Goal: Entertainment & Leisure: Consume media (video, audio)

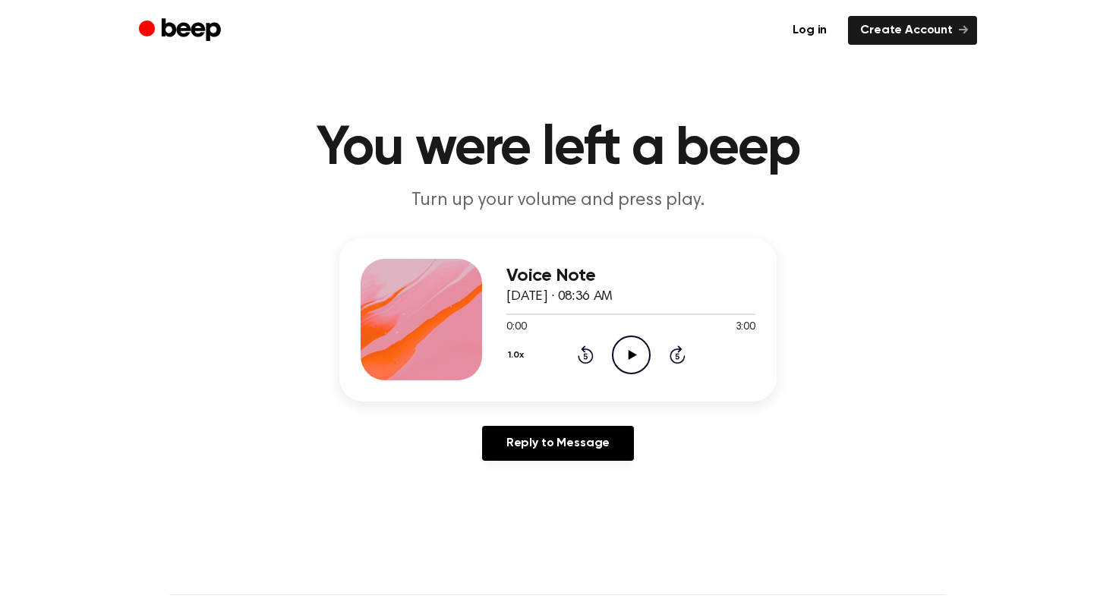
click at [622, 354] on icon "Play Audio" at bounding box center [631, 354] width 39 height 39
click at [614, 349] on icon "Pause Audio" at bounding box center [631, 354] width 39 height 39
drag, startPoint x: 510, startPoint y: 311, endPoint x: 344, endPoint y: 294, distance: 167.1
click at [344, 294] on div "Voice Note [DATE] · 08:36 AM 0:08 3:00 Your browser does not support the [objec…" at bounding box center [557, 320] width 437 height 164
click at [518, 311] on div at bounding box center [630, 313] width 249 height 12
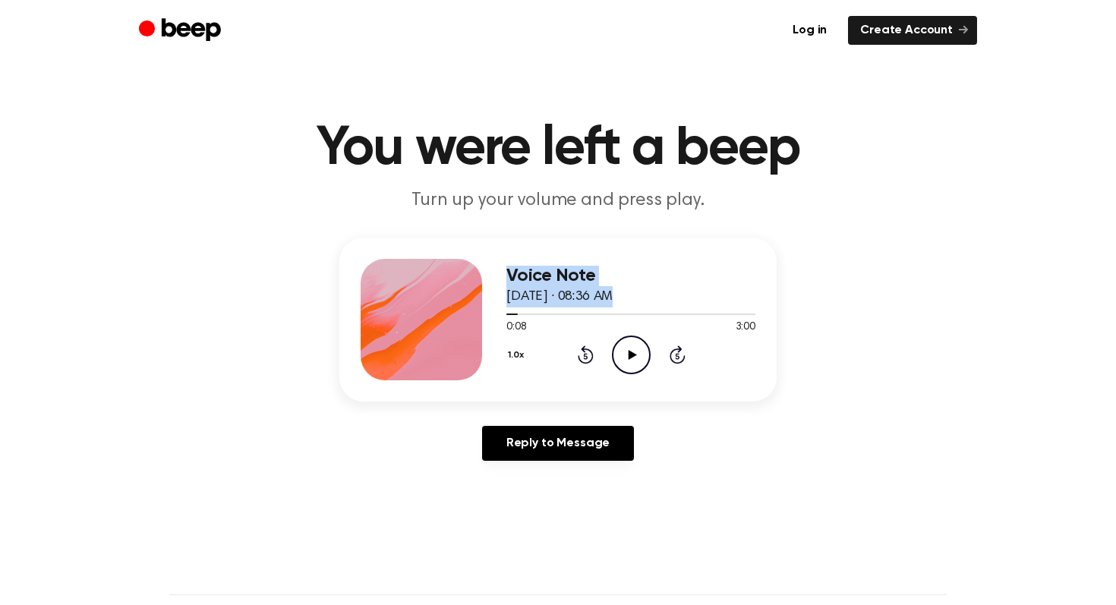
drag, startPoint x: 516, startPoint y: 311, endPoint x: 455, endPoint y: 308, distance: 61.6
click at [455, 308] on div "Voice Note [DATE] · 08:36 AM 0:08 3:00 Your browser does not support the [objec…" at bounding box center [557, 320] width 437 height 164
click at [578, 356] on icon at bounding box center [586, 354] width 16 height 18
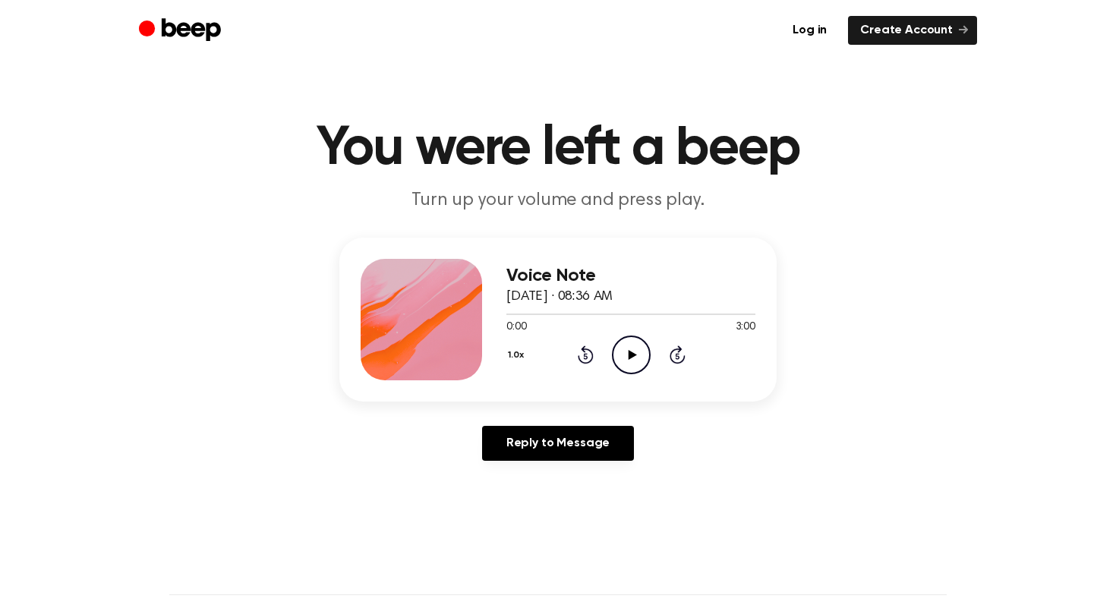
click at [537, 323] on div "0:00 3:00" at bounding box center [630, 328] width 249 height 16
click at [448, 315] on div at bounding box center [421, 319] width 121 height 121
click at [638, 345] on icon "Play Audio" at bounding box center [631, 354] width 39 height 39
click at [638, 345] on icon "Pause Audio" at bounding box center [631, 354] width 39 height 39
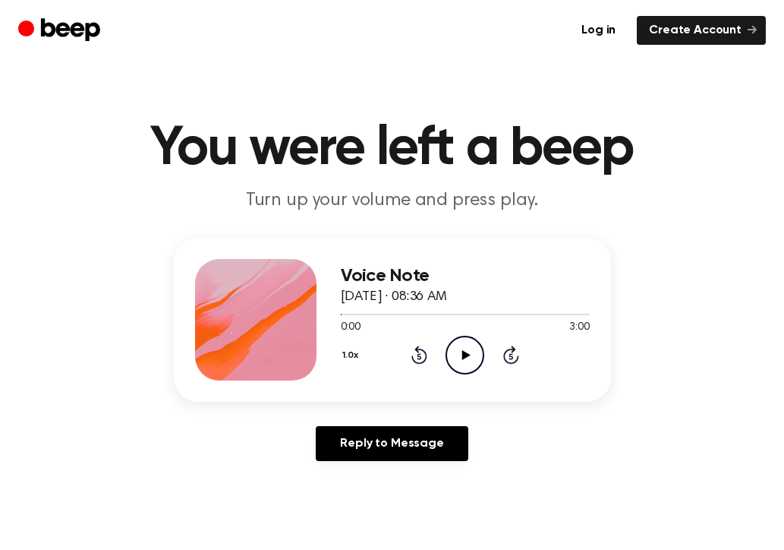
click at [474, 341] on icon "Play Audio" at bounding box center [465, 354] width 39 height 39
click at [458, 363] on icon "Pause Audio" at bounding box center [465, 354] width 39 height 39
click at [413, 353] on icon "Rewind 5 seconds" at bounding box center [419, 355] width 17 height 20
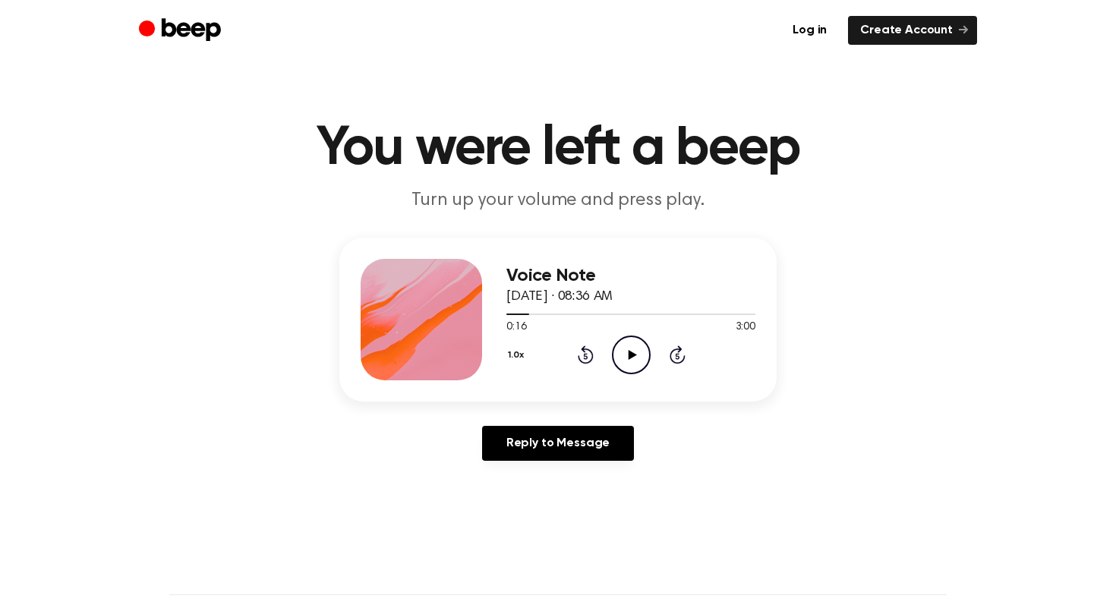
click at [617, 352] on icon "Play Audio" at bounding box center [631, 354] width 39 height 39
click at [617, 363] on icon "Pause Audio" at bounding box center [631, 354] width 39 height 39
click at [635, 353] on icon "Play Audio" at bounding box center [631, 354] width 39 height 39
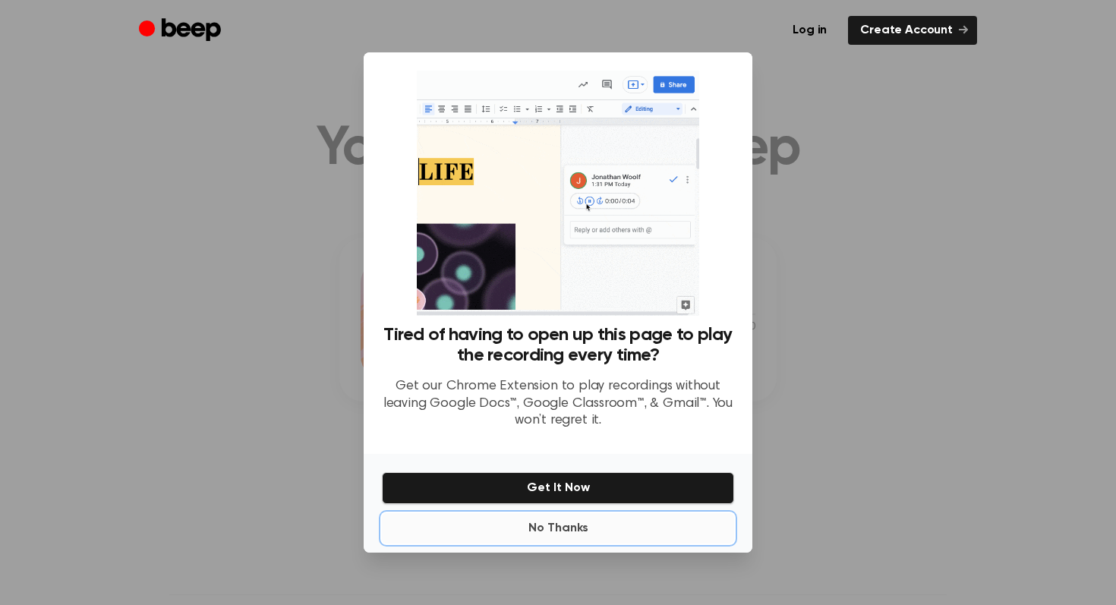
click at [575, 527] on button "No Thanks" at bounding box center [558, 528] width 352 height 30
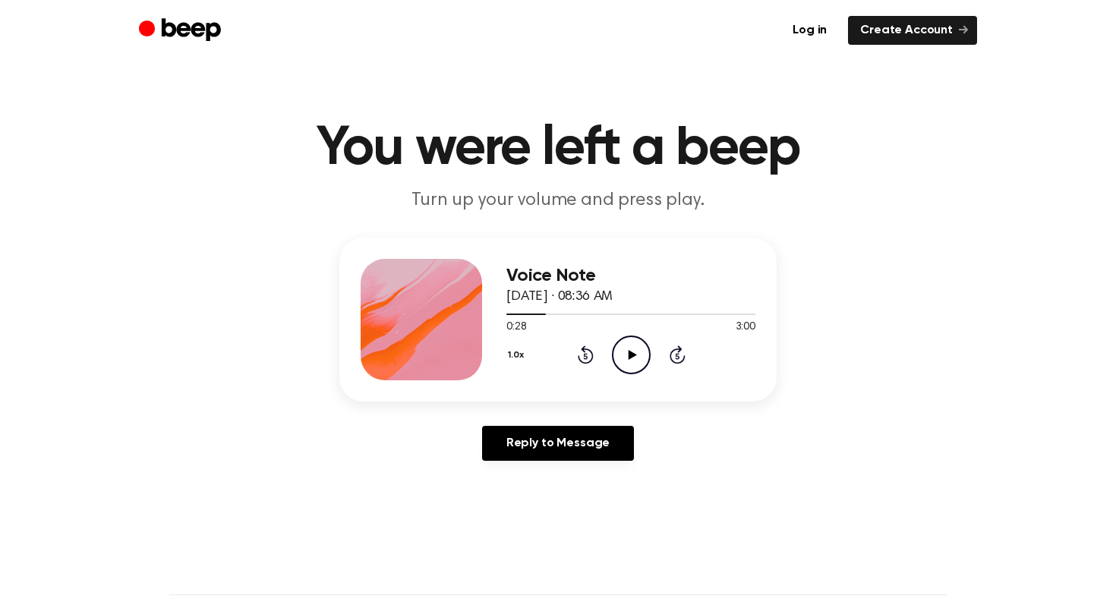
click at [631, 348] on icon "Play Audio" at bounding box center [631, 354] width 39 height 39
click at [597, 355] on div "1.0x Rewind 5 seconds Pause Audio Skip 5 seconds" at bounding box center [630, 354] width 249 height 39
click at [584, 350] on icon "Rewind 5 seconds" at bounding box center [585, 355] width 17 height 20
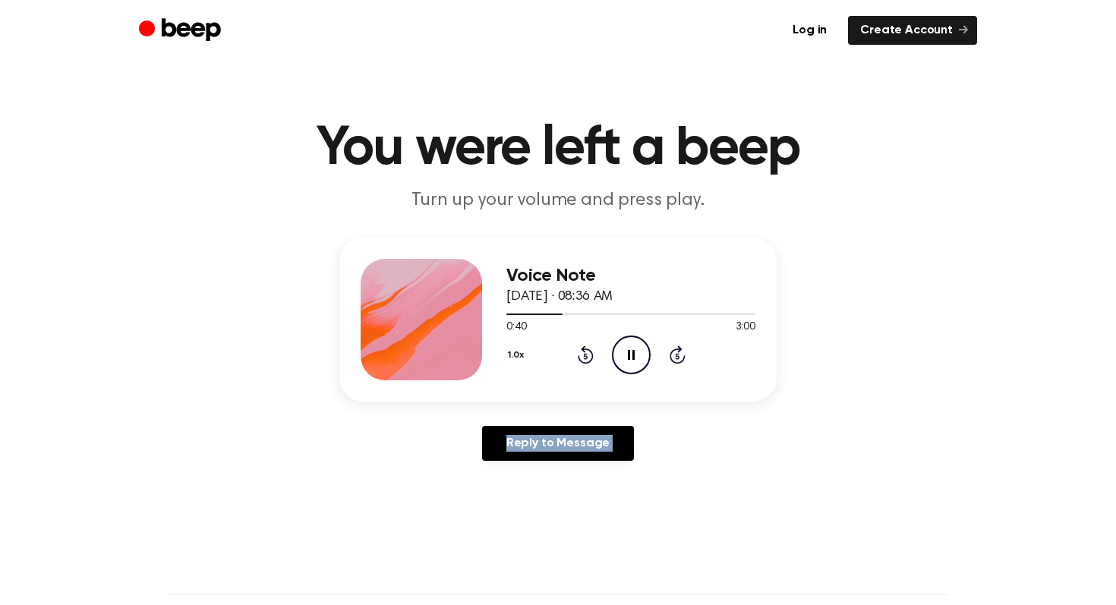
click at [584, 350] on icon "Rewind 5 seconds" at bounding box center [585, 355] width 17 height 20
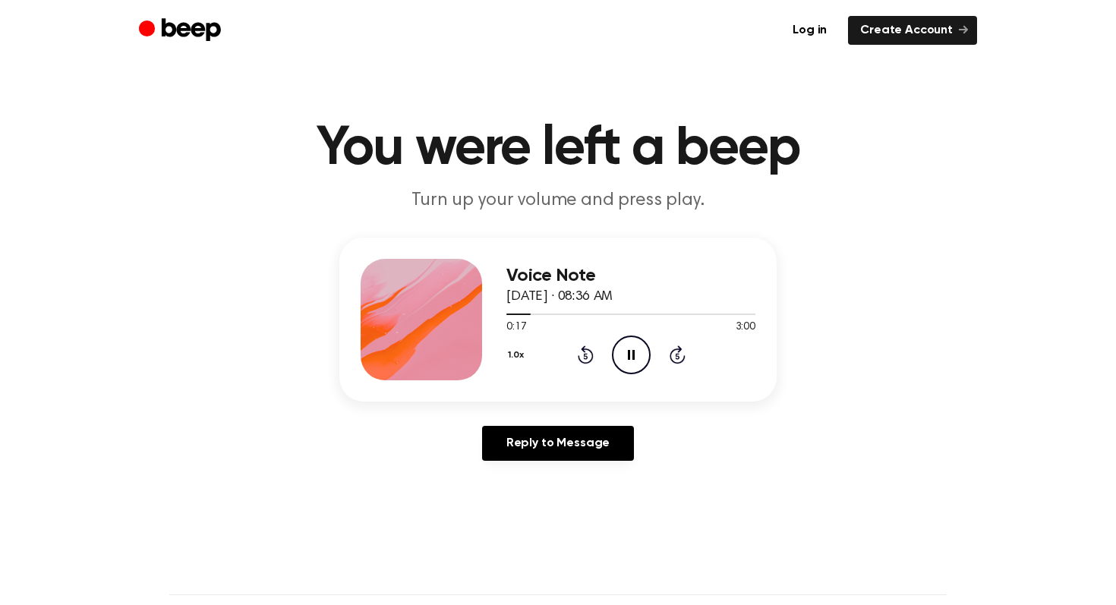
click at [584, 350] on icon "Rewind 5 seconds" at bounding box center [585, 355] width 17 height 20
click at [637, 354] on icon "Pause Audio" at bounding box center [631, 354] width 39 height 39
click at [635, 353] on icon "Play Audio" at bounding box center [631, 354] width 39 height 39
click at [635, 354] on icon "Pause Audio" at bounding box center [631, 354] width 39 height 39
click at [578, 349] on icon "Rewind 5 seconds" at bounding box center [585, 355] width 17 height 20
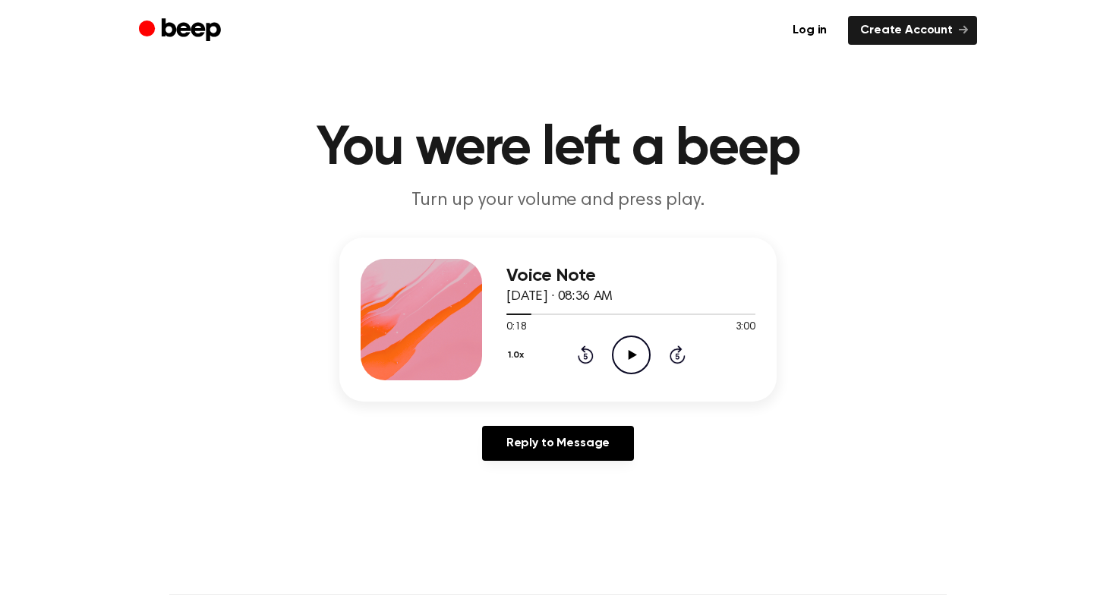
click at [630, 337] on icon "Play Audio" at bounding box center [631, 354] width 39 height 39
click at [631, 343] on icon "Pause Audio" at bounding box center [631, 354] width 39 height 39
click at [518, 352] on button "1.0x" at bounding box center [518, 355] width 24 height 26
click at [539, 414] on span "0.8x" at bounding box center [530, 419] width 19 height 16
click at [581, 355] on icon "Rewind 5 seconds" at bounding box center [585, 355] width 17 height 20
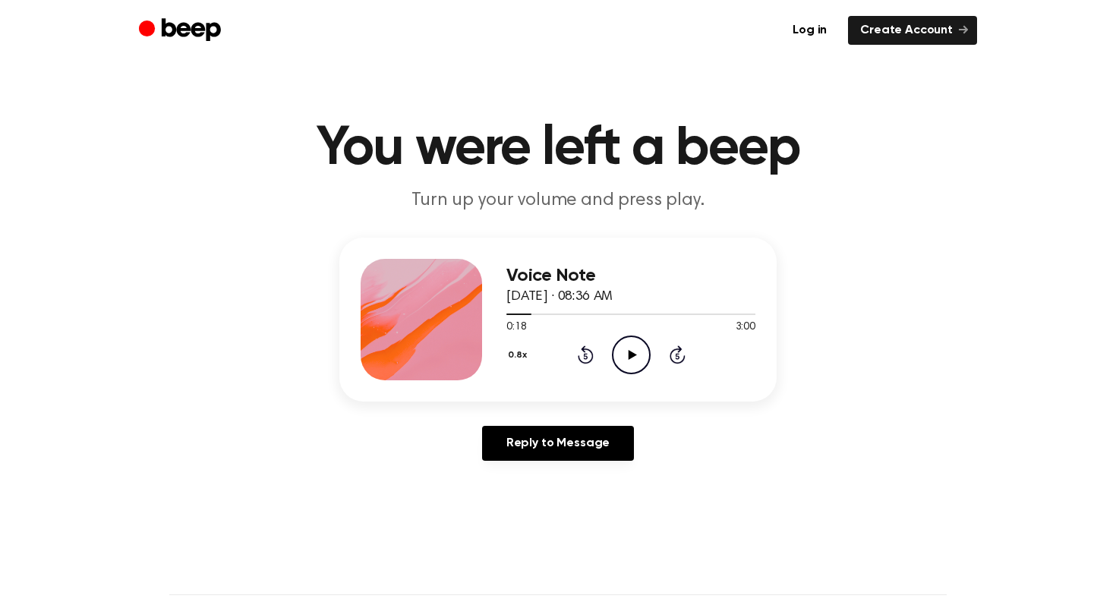
click at [635, 348] on icon "Play Audio" at bounding box center [631, 354] width 39 height 39
click at [635, 348] on icon "Pause Audio" at bounding box center [631, 354] width 39 height 39
click at [591, 357] on icon at bounding box center [586, 354] width 16 height 18
click at [635, 345] on icon "Play Audio" at bounding box center [631, 354] width 39 height 39
click at [630, 358] on icon "Pause Audio" at bounding box center [631, 354] width 39 height 39
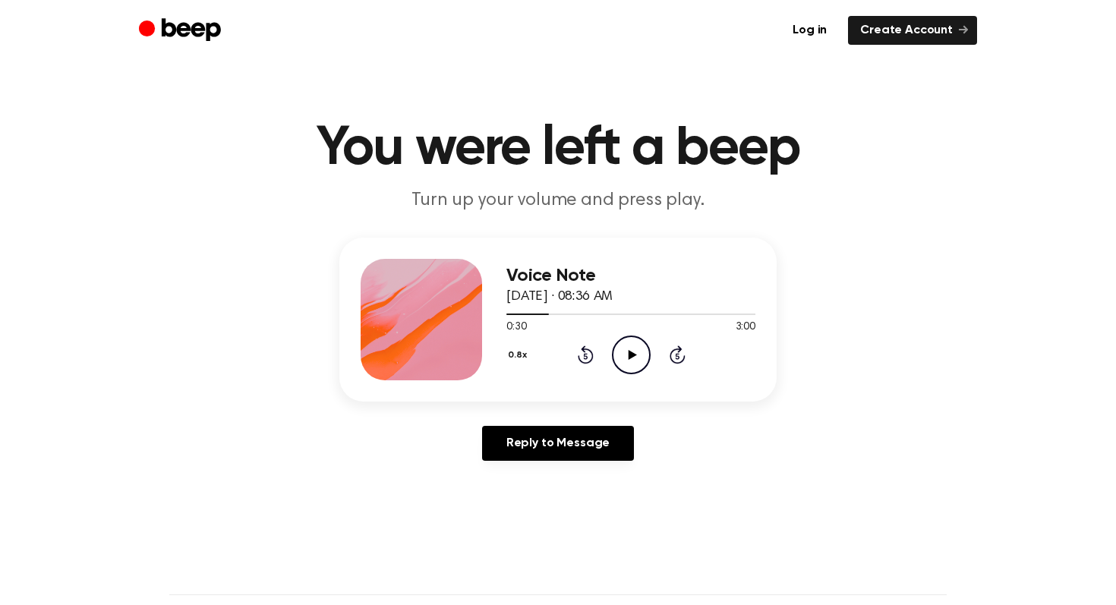
click at [629, 358] on icon "Play Audio" at bounding box center [631, 354] width 39 height 39
click at [583, 352] on icon "Rewind 5 seconds" at bounding box center [585, 355] width 17 height 20
click at [530, 351] on button "0.8x" at bounding box center [519, 355] width 27 height 26
click at [538, 435] on li "1.0x" at bounding box center [535, 447] width 58 height 28
click at [625, 364] on icon "Pause Audio" at bounding box center [631, 354] width 39 height 39
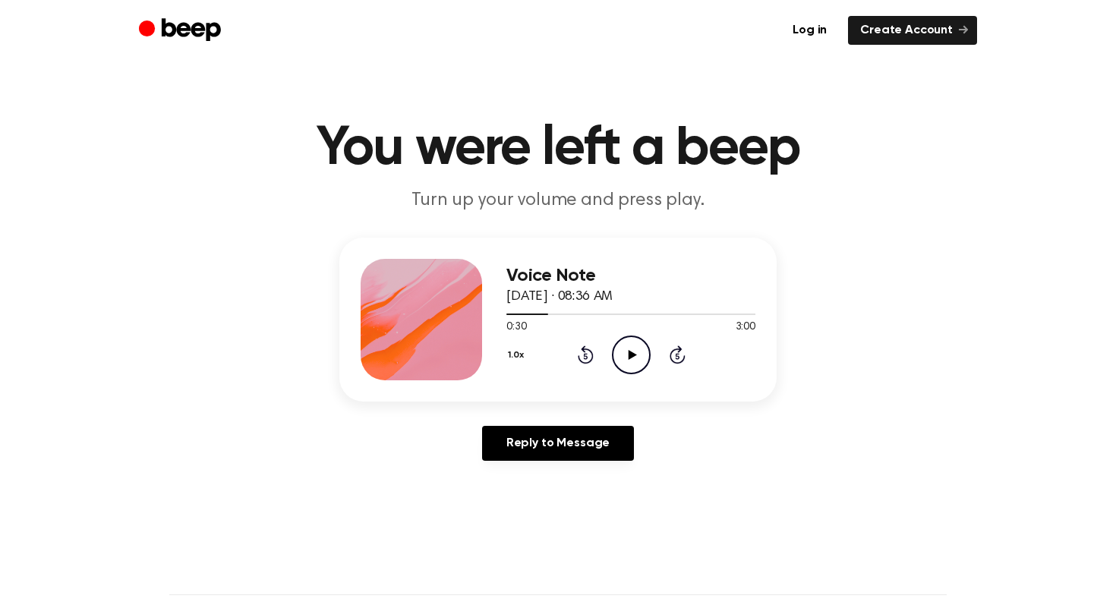
click at [625, 364] on icon "Play Audio" at bounding box center [631, 354] width 39 height 39
click at [625, 364] on icon "Pause Audio" at bounding box center [631, 354] width 39 height 39
click at [625, 364] on icon "Play Audio" at bounding box center [631, 354] width 39 height 39
click at [625, 364] on icon "Pause Audio" at bounding box center [631, 354] width 39 height 39
click at [636, 348] on icon "Play Audio" at bounding box center [631, 354] width 39 height 39
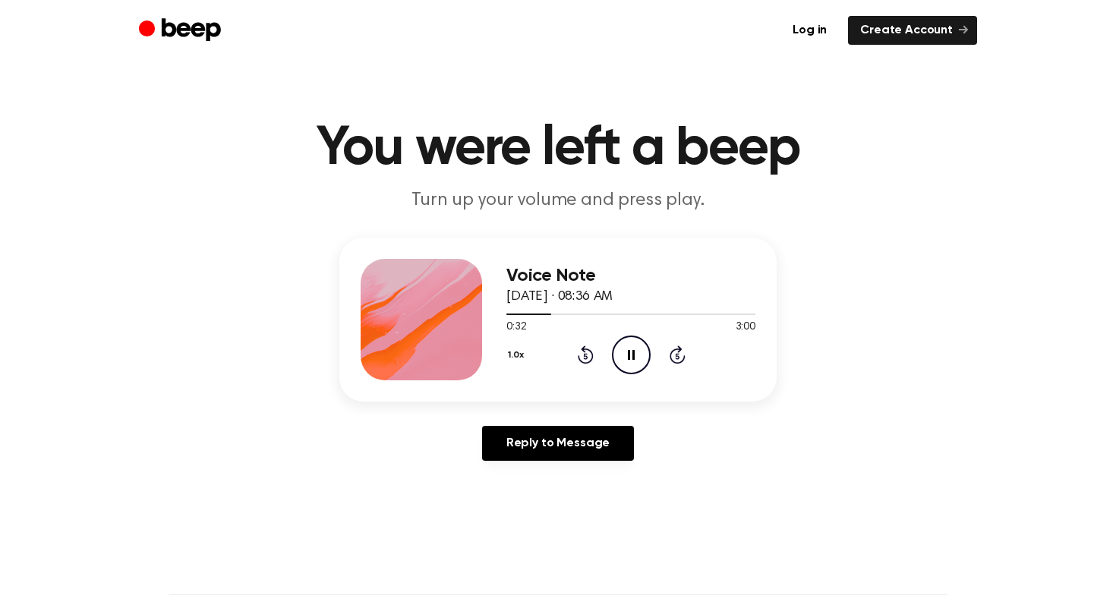
click at [636, 348] on icon "Pause Audio" at bounding box center [631, 354] width 39 height 39
click at [628, 364] on icon "Play Audio" at bounding box center [631, 354] width 39 height 39
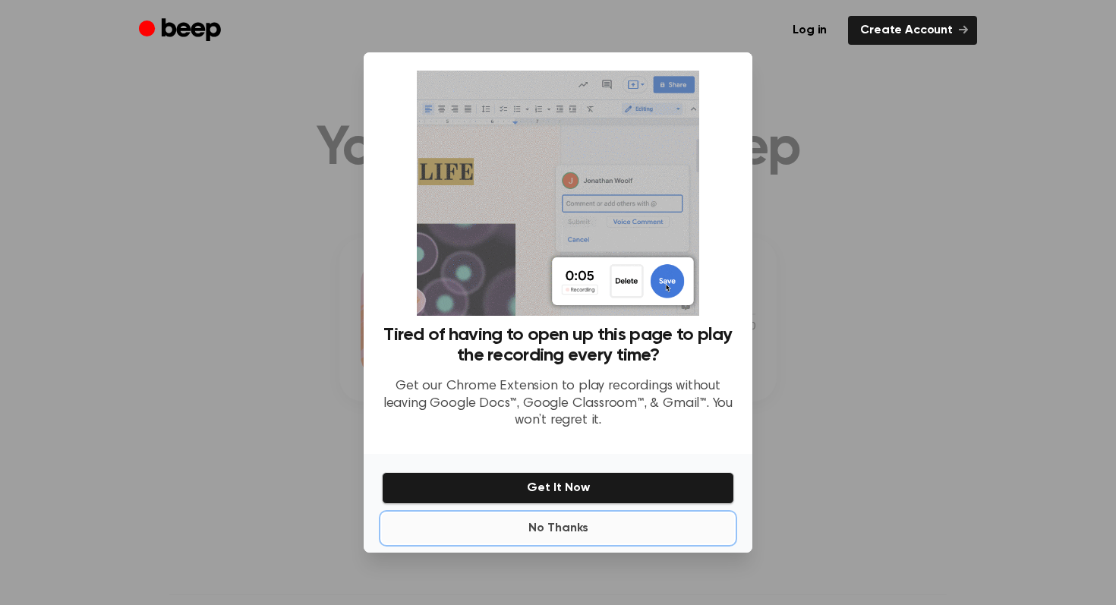
click at [571, 520] on button "No Thanks" at bounding box center [558, 528] width 352 height 30
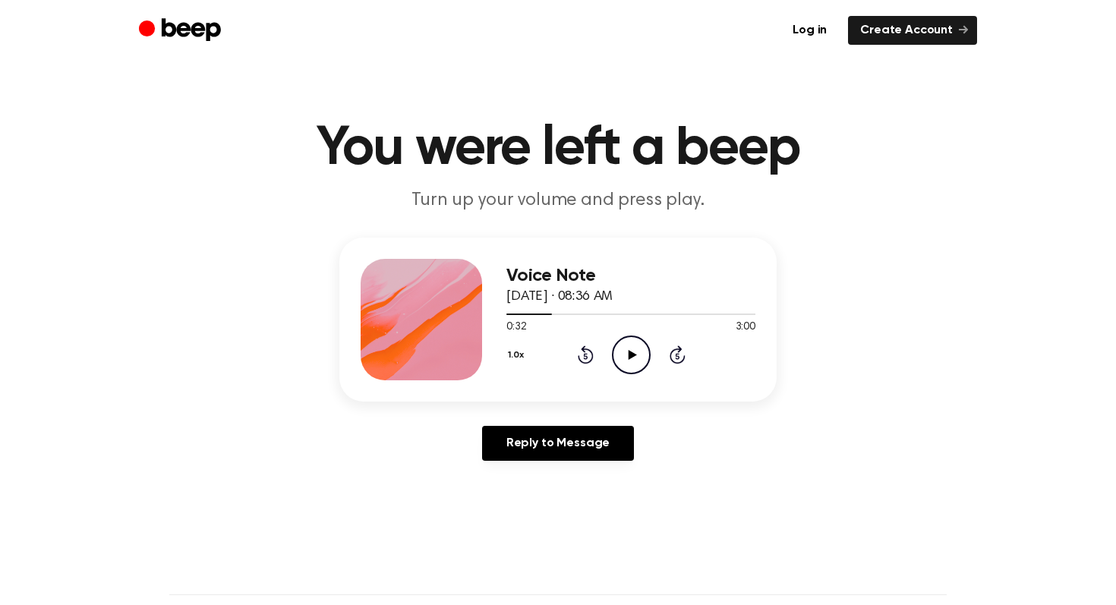
click at [628, 351] on icon at bounding box center [632, 355] width 8 height 10
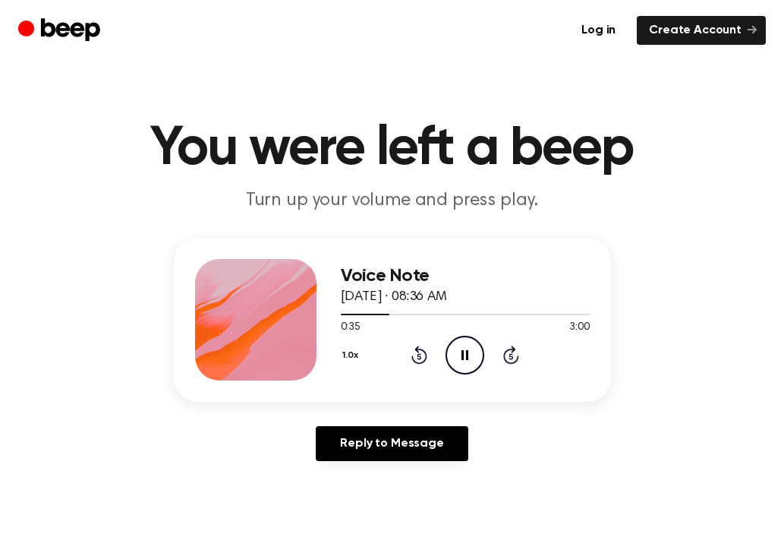
click at [461, 367] on icon "Pause Audio" at bounding box center [465, 354] width 39 height 39
click at [463, 336] on icon "Play Audio" at bounding box center [465, 354] width 39 height 39
click at [414, 355] on icon "Rewind 5 seconds" at bounding box center [419, 355] width 17 height 20
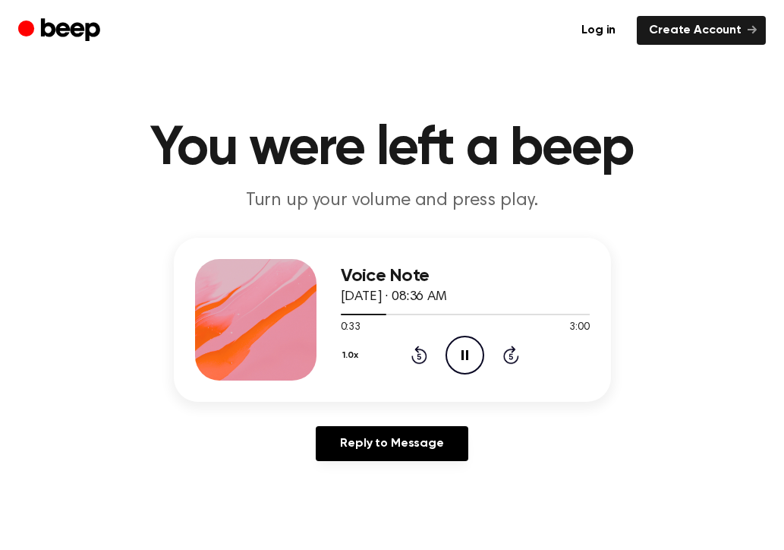
drag, startPoint x: 414, startPoint y: 355, endPoint x: 455, endPoint y: 346, distance: 42.7
click at [458, 345] on div "1.0x Rewind 5 seconds Pause Audio Skip 5 seconds" at bounding box center [465, 354] width 249 height 39
click at [455, 346] on icon "Pause Audio" at bounding box center [465, 354] width 39 height 39
click at [468, 373] on circle at bounding box center [464, 354] width 37 height 37
click at [417, 354] on icon at bounding box center [419, 357] width 4 height 6
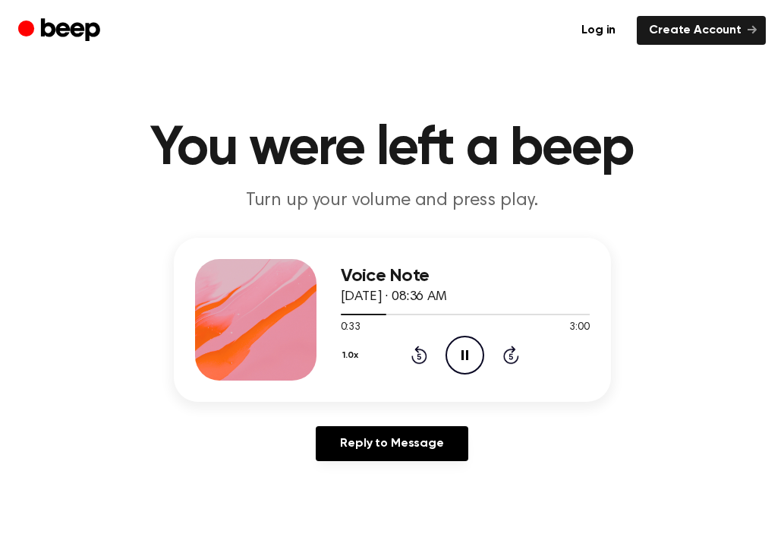
click at [427, 348] on icon "Rewind 5 seconds" at bounding box center [419, 355] width 17 height 20
click at [456, 357] on icon "Pause Audio" at bounding box center [465, 354] width 39 height 39
click at [457, 357] on icon "Play Audio" at bounding box center [465, 354] width 39 height 39
click at [355, 353] on button "1.0x" at bounding box center [353, 355] width 24 height 26
click at [380, 420] on li "0.8x" at bounding box center [370, 419] width 58 height 28
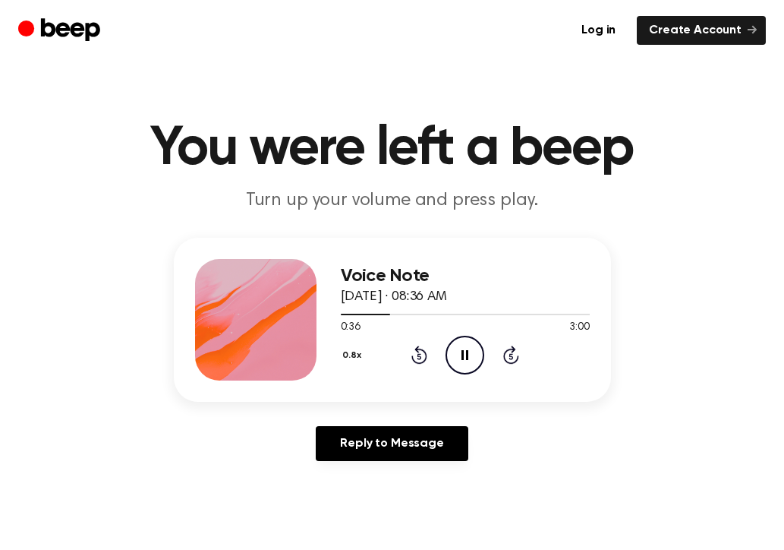
click at [458, 354] on icon "Pause Audio" at bounding box center [465, 354] width 39 height 39
click at [427, 354] on icon at bounding box center [419, 354] width 16 height 18
click at [481, 357] on icon "Play Audio" at bounding box center [465, 354] width 39 height 39
click at [481, 357] on icon "Pause Audio" at bounding box center [465, 354] width 39 height 39
click at [409, 339] on div "0.8x Rewind 5 seconds Play Audio Skip 5 seconds" at bounding box center [465, 354] width 249 height 39
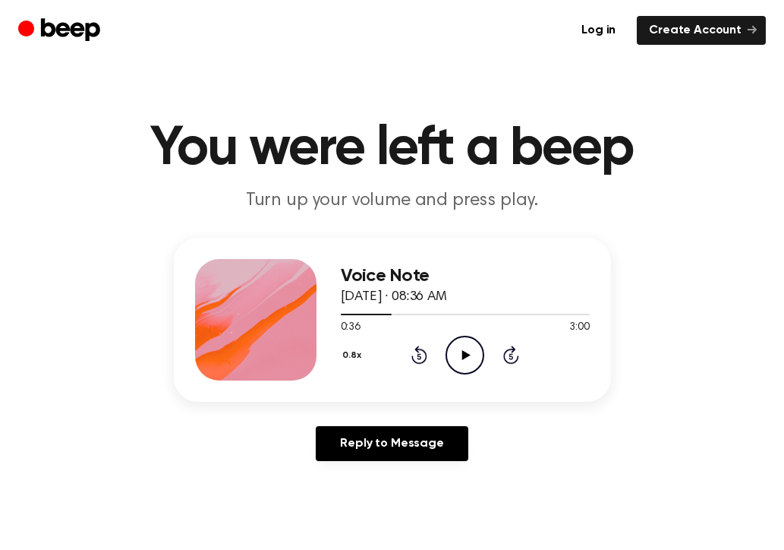
click at [419, 340] on div "0.8x Rewind 5 seconds Play Audio Skip 5 seconds" at bounding box center [465, 354] width 249 height 39
click at [419, 342] on div "0.8x Rewind 5 seconds Play Audio Skip 5 seconds" at bounding box center [465, 354] width 249 height 39
click at [419, 345] on icon "Rewind 5 seconds" at bounding box center [419, 355] width 17 height 20
click at [471, 351] on icon "Play Audio" at bounding box center [465, 354] width 39 height 39
click at [450, 347] on icon "Pause Audio" at bounding box center [465, 354] width 39 height 39
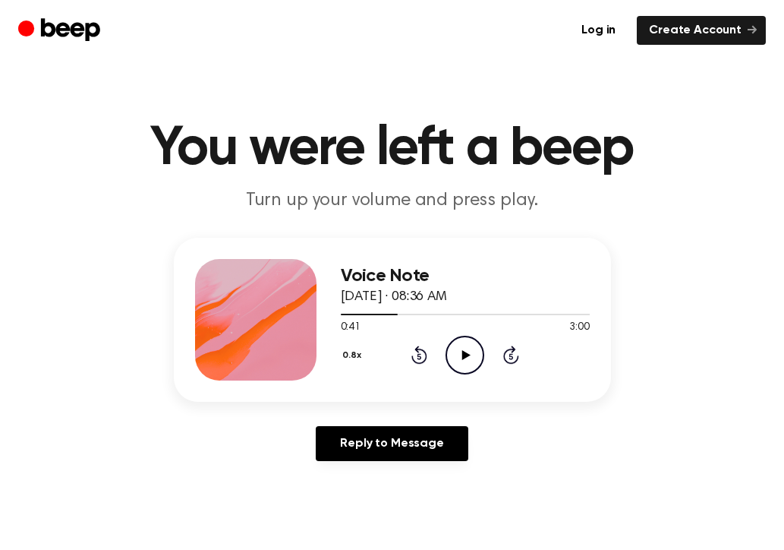
click at [450, 347] on icon "Play Audio" at bounding box center [465, 354] width 39 height 39
click at [451, 346] on icon "Pause Audio" at bounding box center [465, 354] width 39 height 39
click at [431, 354] on div "0.8x Rewind 5 seconds Play Audio Skip 5 seconds" at bounding box center [465, 354] width 249 height 39
click at [420, 355] on icon "Rewind 5 seconds" at bounding box center [419, 355] width 17 height 20
click at [477, 347] on icon "Play Audio" at bounding box center [465, 354] width 39 height 39
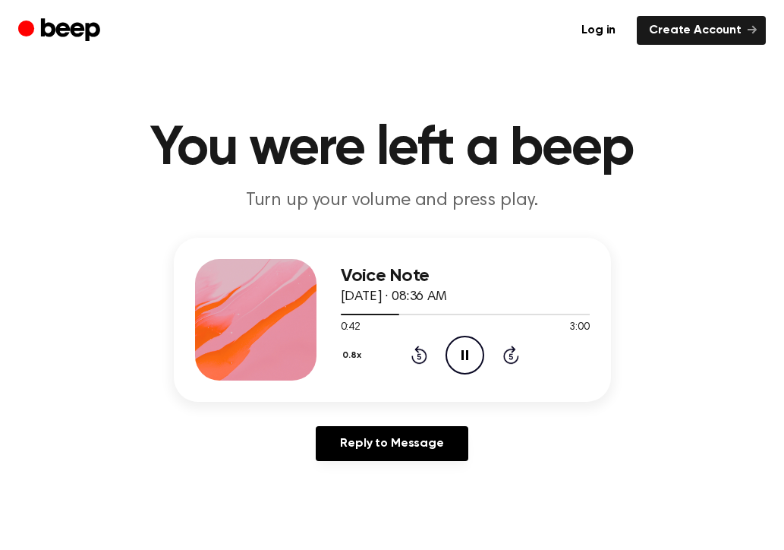
click at [477, 348] on icon "Pause Audio" at bounding box center [465, 354] width 39 height 39
click at [477, 348] on icon "Play Audio" at bounding box center [465, 354] width 39 height 39
click at [477, 348] on icon "Pause Audio" at bounding box center [465, 354] width 39 height 39
click at [477, 350] on icon "Play Audio" at bounding box center [465, 354] width 39 height 39
click at [477, 349] on icon "Pause Audio" at bounding box center [465, 354] width 39 height 39
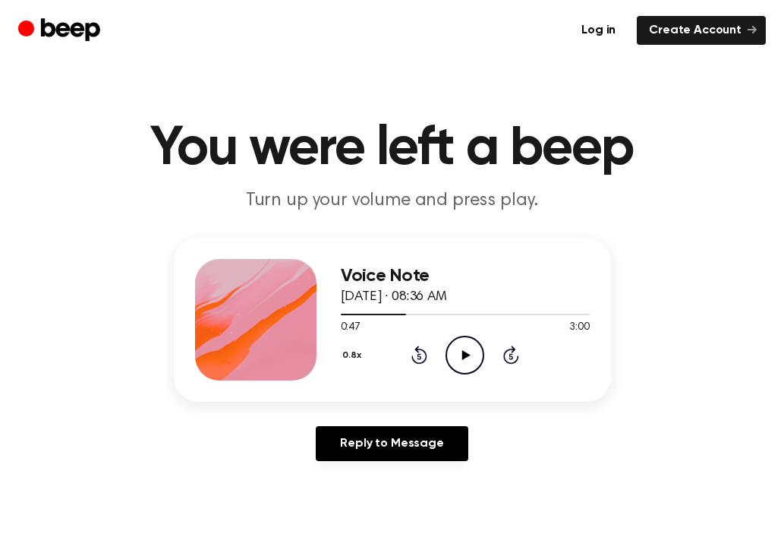
click at [477, 351] on icon "Play Audio" at bounding box center [465, 354] width 39 height 39
click at [477, 351] on icon "Pause Audio" at bounding box center [465, 354] width 39 height 39
click at [426, 362] on icon "Rewind 5 seconds" at bounding box center [419, 355] width 17 height 20
click at [460, 361] on icon "Play Audio" at bounding box center [465, 354] width 39 height 39
click at [460, 361] on icon "Pause Audio" at bounding box center [465, 354] width 39 height 39
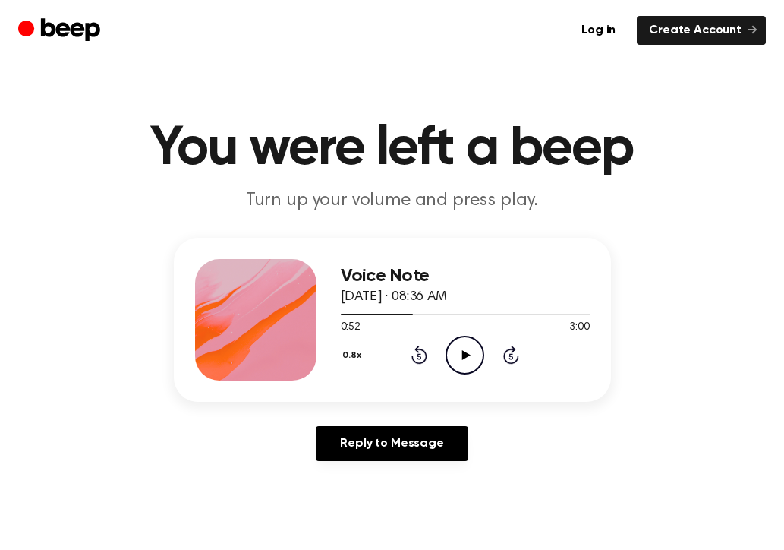
click at [461, 364] on icon "Play Audio" at bounding box center [465, 354] width 39 height 39
click at [461, 364] on icon "Pause Audio" at bounding box center [465, 354] width 39 height 39
click at [461, 364] on icon "Play Audio" at bounding box center [465, 354] width 39 height 39
click at [461, 365] on icon "Pause Audio" at bounding box center [465, 354] width 39 height 39
click at [461, 365] on icon "Play Audio" at bounding box center [465, 354] width 39 height 39
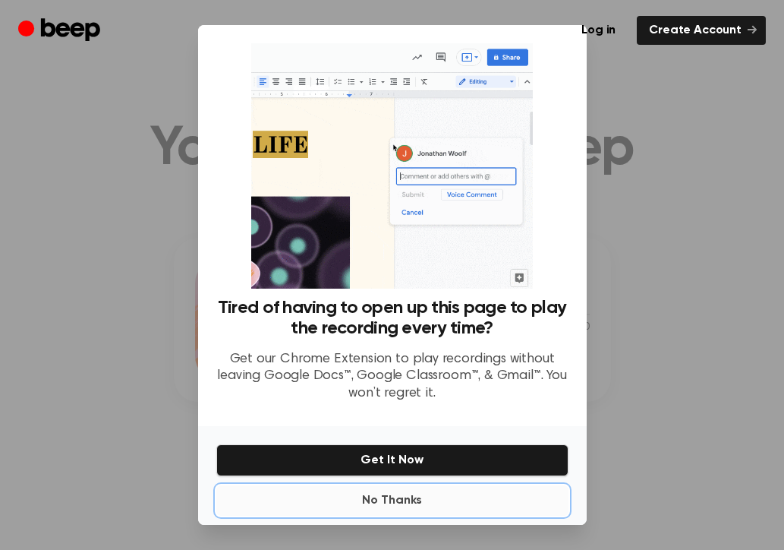
click at [422, 495] on button "No Thanks" at bounding box center [392, 500] width 352 height 30
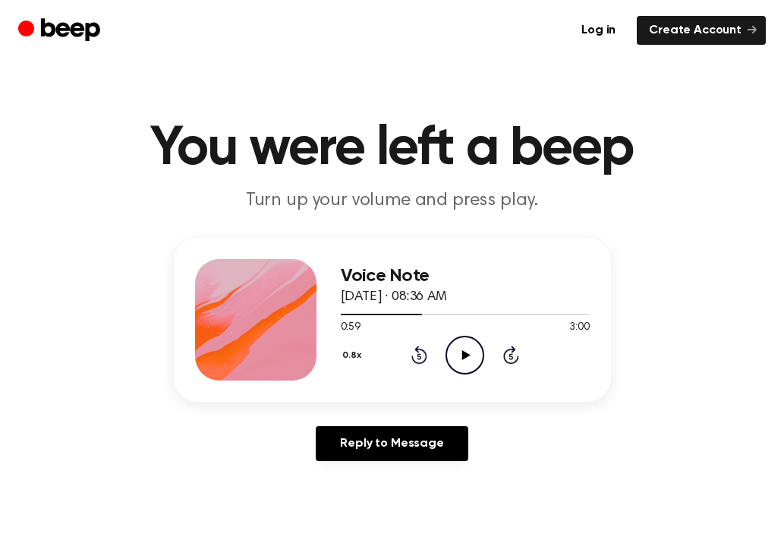
click at [461, 345] on icon "Play Audio" at bounding box center [465, 354] width 39 height 39
click at [461, 345] on icon "Pause Audio" at bounding box center [465, 354] width 39 height 39
click at [425, 351] on icon at bounding box center [419, 354] width 16 height 18
click at [456, 343] on icon "Play Audio" at bounding box center [465, 354] width 39 height 39
click at [457, 342] on icon "Pause Audio" at bounding box center [465, 354] width 39 height 39
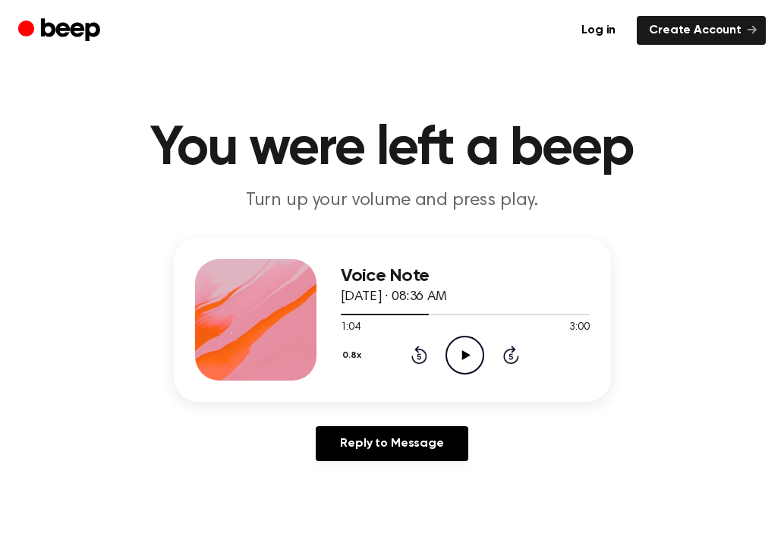
click at [452, 345] on icon "Play Audio" at bounding box center [465, 354] width 39 height 39
click at [452, 345] on icon "Pause Audio" at bounding box center [465, 354] width 39 height 39
click at [452, 345] on icon "Play Audio" at bounding box center [465, 354] width 39 height 39
click at [452, 344] on icon "Pause Audio" at bounding box center [465, 354] width 39 height 39
click at [452, 345] on icon "Play Audio" at bounding box center [465, 354] width 39 height 39
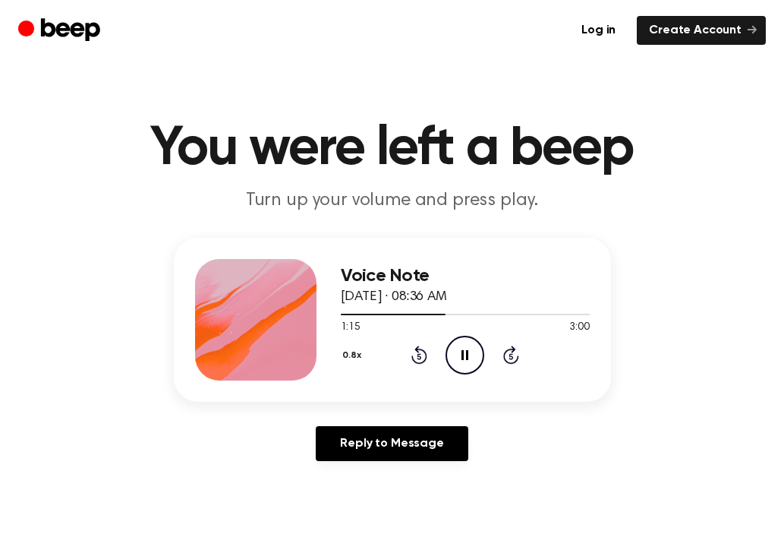
click at [453, 347] on icon "Pause Audio" at bounding box center [465, 354] width 39 height 39
click at [453, 349] on icon "Play Audio" at bounding box center [465, 354] width 39 height 39
click at [453, 349] on icon "Pause Audio" at bounding box center [465, 354] width 39 height 39
click at [454, 351] on icon "Play Audio" at bounding box center [465, 354] width 39 height 39
click at [453, 353] on icon "Pause Audio" at bounding box center [465, 354] width 39 height 39
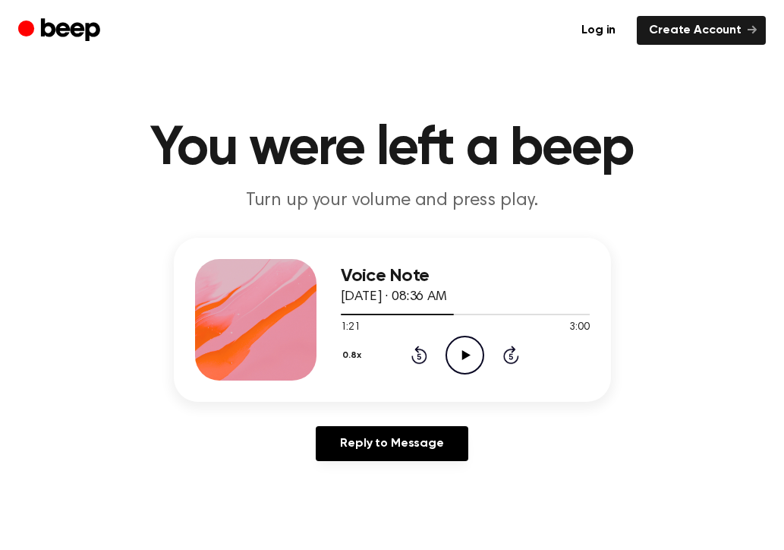
click at [453, 353] on icon "Play Audio" at bounding box center [465, 354] width 39 height 39
click at [453, 353] on icon "Pause Audio" at bounding box center [465, 354] width 39 height 39
click at [453, 354] on icon "Play Audio" at bounding box center [465, 354] width 39 height 39
click at [454, 355] on icon "Pause Audio" at bounding box center [465, 354] width 39 height 39
click at [454, 357] on icon "Play Audio" at bounding box center [465, 354] width 39 height 39
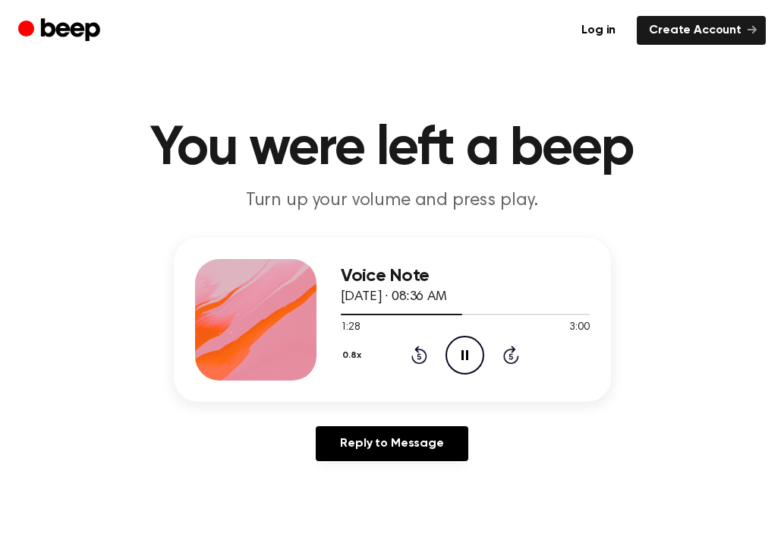
click at [454, 358] on icon "Pause Audio" at bounding box center [465, 354] width 39 height 39
click at [454, 358] on icon "Play Audio" at bounding box center [465, 354] width 39 height 39
click at [453, 358] on icon "Pause Audio" at bounding box center [465, 354] width 39 height 39
click at [453, 358] on icon "Play Audio" at bounding box center [465, 354] width 39 height 39
click at [453, 359] on icon "Pause Audio" at bounding box center [465, 354] width 39 height 39
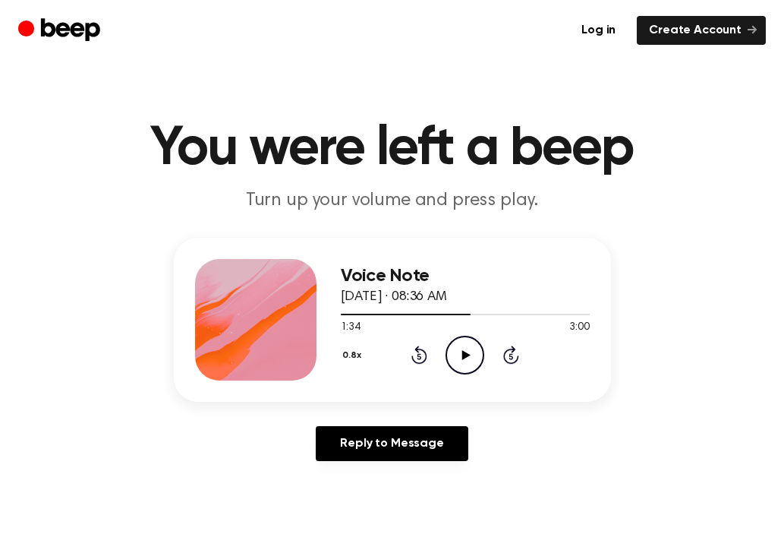
click at [424, 361] on icon at bounding box center [419, 354] width 16 height 18
click at [449, 355] on icon "Play Audio" at bounding box center [465, 354] width 39 height 39
click at [449, 356] on icon "Pause Audio" at bounding box center [465, 354] width 39 height 39
click at [452, 348] on icon "Play Audio" at bounding box center [465, 354] width 39 height 39
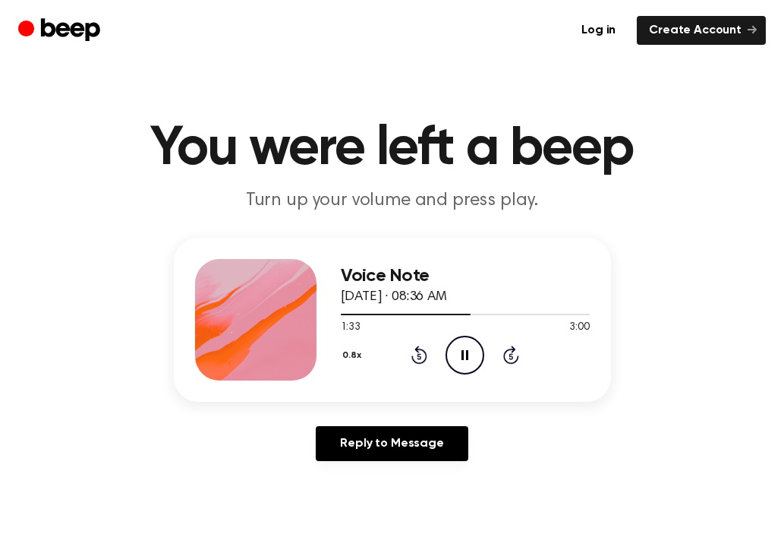
click at [453, 348] on icon "Pause Audio" at bounding box center [465, 354] width 39 height 39
click at [452, 351] on icon "Play Audio" at bounding box center [465, 354] width 39 height 39
click at [452, 354] on icon "Pause Audio" at bounding box center [465, 354] width 39 height 39
click at [451, 354] on icon "Play Audio" at bounding box center [465, 354] width 39 height 39
click at [449, 354] on icon "Pause Audio" at bounding box center [465, 354] width 39 height 39
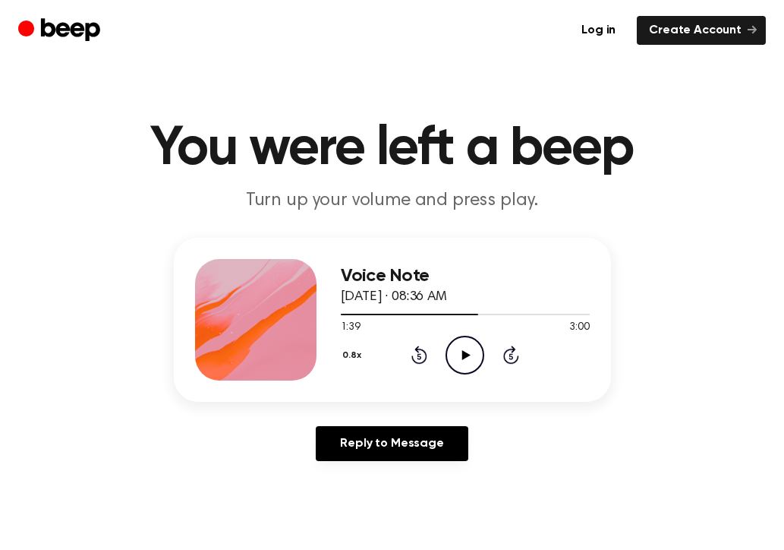
click at [449, 354] on icon "Play Audio" at bounding box center [465, 354] width 39 height 39
click at [449, 353] on icon "Pause Audio" at bounding box center [465, 354] width 39 height 39
click at [449, 354] on icon "Play Audio" at bounding box center [465, 354] width 39 height 39
click at [448, 354] on icon "Pause Audio" at bounding box center [465, 354] width 39 height 39
click at [448, 354] on icon "Play Audio" at bounding box center [465, 354] width 39 height 39
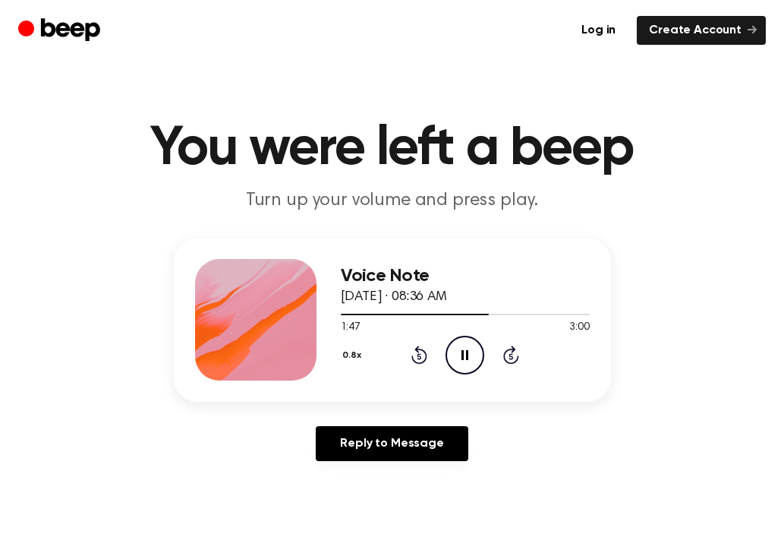
click at [448, 354] on icon "Pause Audio" at bounding box center [465, 354] width 39 height 39
click at [448, 354] on icon "Play Audio" at bounding box center [465, 354] width 39 height 39
click at [447, 357] on icon "Pause Audio" at bounding box center [465, 354] width 39 height 39
click at [447, 356] on icon "Play Audio" at bounding box center [465, 354] width 39 height 39
click at [447, 357] on icon "Pause Audio" at bounding box center [465, 354] width 39 height 39
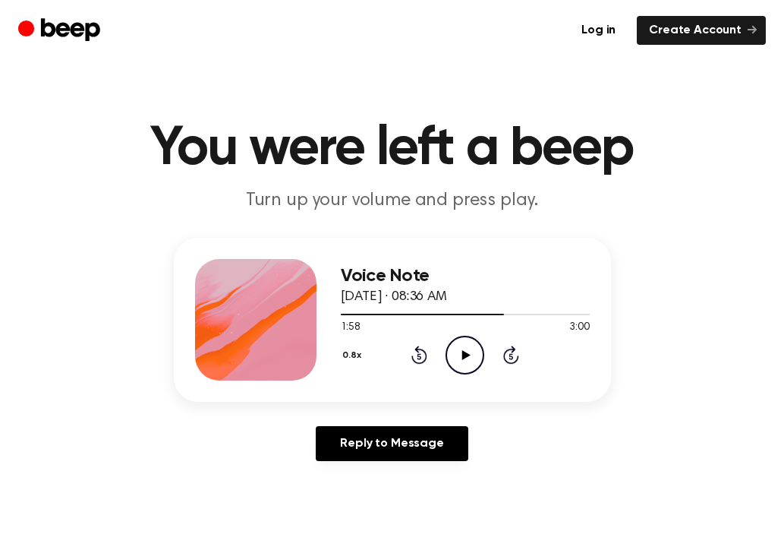
click at [417, 357] on icon at bounding box center [419, 357] width 4 height 6
click at [461, 354] on icon "Play Audio" at bounding box center [465, 354] width 39 height 39
click at [460, 356] on icon "Pause Audio" at bounding box center [465, 354] width 39 height 39
click at [414, 359] on icon at bounding box center [419, 354] width 16 height 18
click at [458, 357] on icon "Play Audio" at bounding box center [465, 354] width 39 height 39
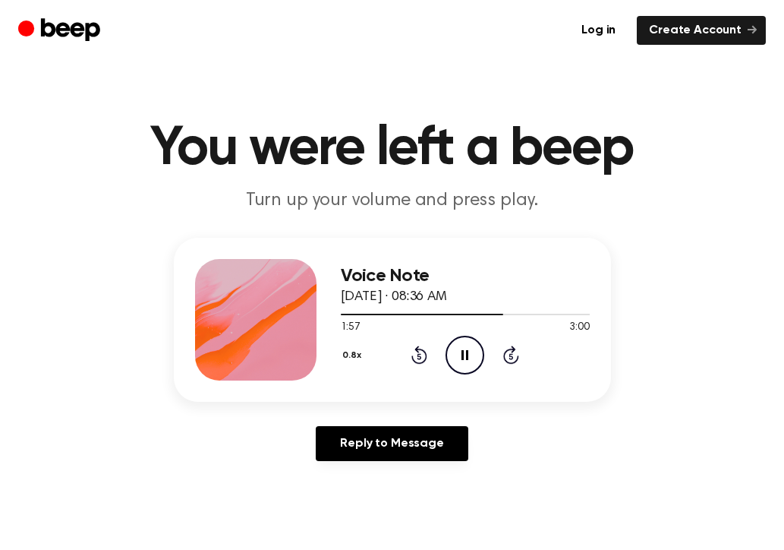
click at [457, 360] on icon "Pause Audio" at bounding box center [465, 354] width 39 height 39
click at [457, 360] on icon "Play Audio" at bounding box center [465, 354] width 39 height 39
click at [456, 361] on icon "Pause Audio" at bounding box center [465, 354] width 39 height 39
click at [455, 362] on icon "Play Audio" at bounding box center [465, 354] width 39 height 39
click at [455, 362] on icon "Pause Audio" at bounding box center [465, 354] width 39 height 39
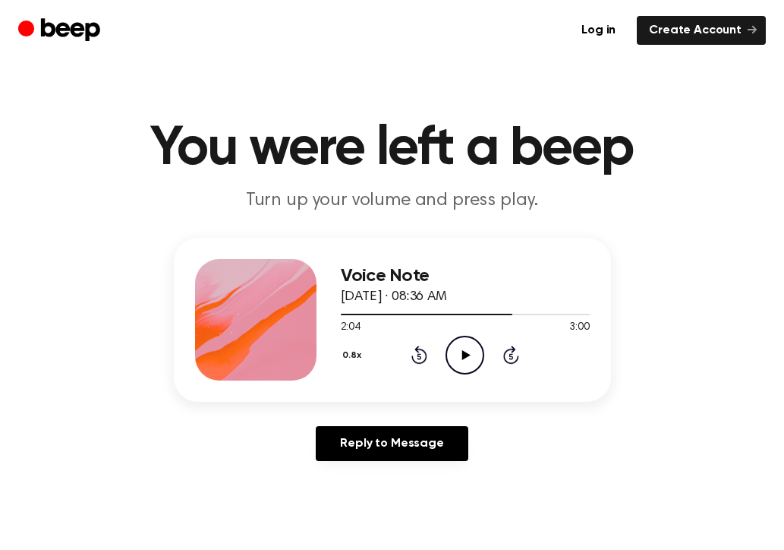
click at [455, 364] on icon "Play Audio" at bounding box center [465, 354] width 39 height 39
click at [455, 365] on icon "Pause Audio" at bounding box center [465, 354] width 39 height 39
click at [455, 366] on icon "Play Audio" at bounding box center [465, 354] width 39 height 39
click at [455, 367] on icon "Pause Audio" at bounding box center [465, 354] width 39 height 39
click at [413, 354] on icon "Rewind 5 seconds" at bounding box center [419, 355] width 17 height 20
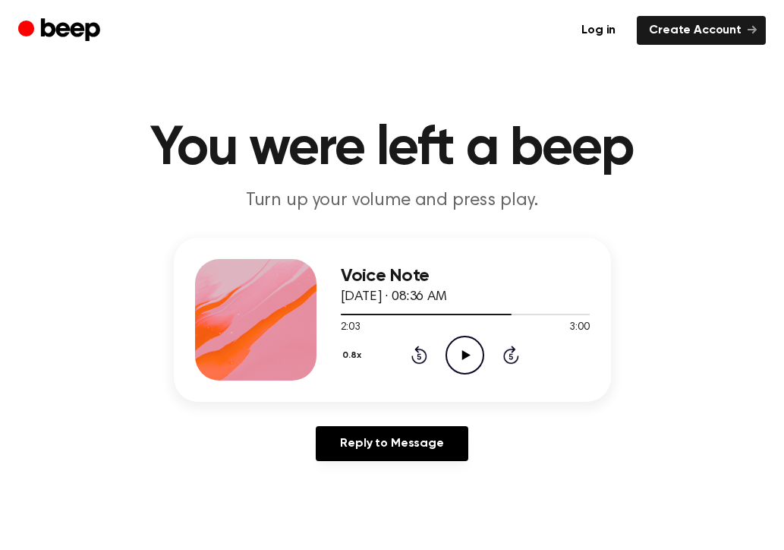
click at [453, 354] on icon "Play Audio" at bounding box center [465, 354] width 39 height 39
click at [453, 353] on icon "Pause Audio" at bounding box center [465, 354] width 39 height 39
click at [449, 357] on icon "Play Audio" at bounding box center [465, 354] width 39 height 39
click at [449, 357] on icon "Pause Audio" at bounding box center [465, 354] width 39 height 39
click at [449, 356] on icon "Play Audio" at bounding box center [465, 354] width 39 height 39
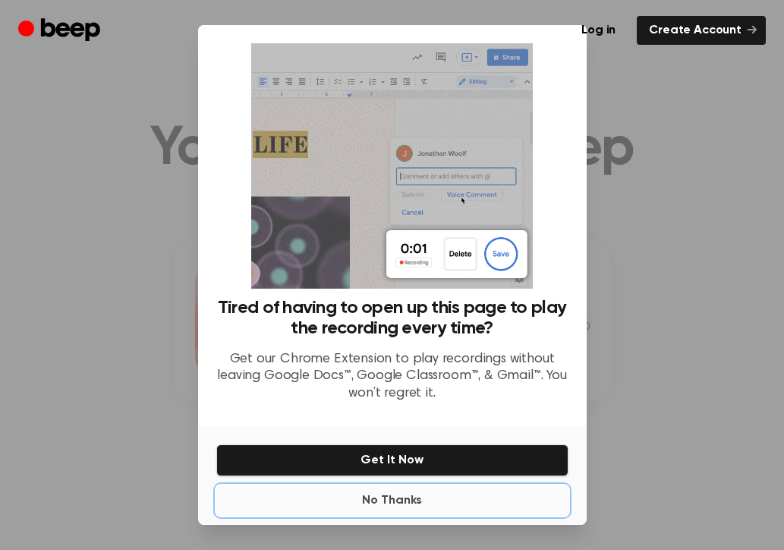
click at [410, 496] on button "No Thanks" at bounding box center [392, 500] width 352 height 30
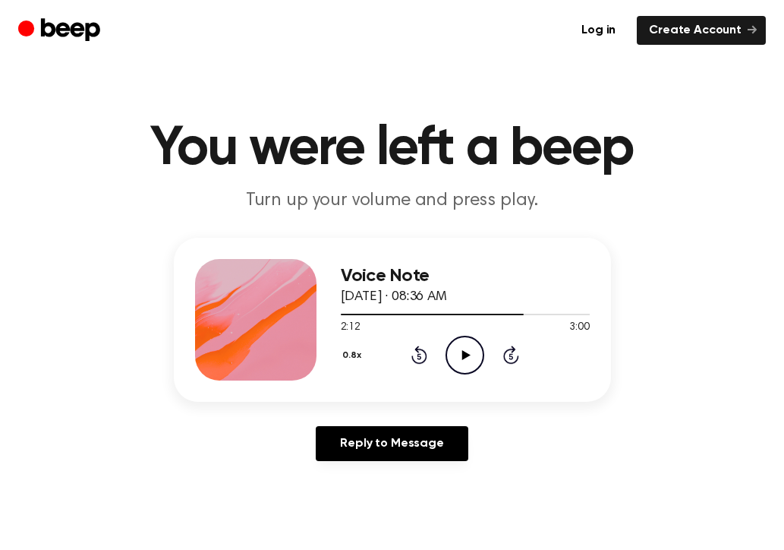
click at [464, 364] on icon "Play Audio" at bounding box center [465, 354] width 39 height 39
click at [463, 366] on icon "Pause Audio" at bounding box center [465, 354] width 39 height 39
click at [463, 367] on icon "Play Audio" at bounding box center [465, 354] width 39 height 39
click at [464, 369] on icon "Pause Audio" at bounding box center [465, 354] width 39 height 39
click at [464, 370] on icon "Play Audio" at bounding box center [465, 354] width 39 height 39
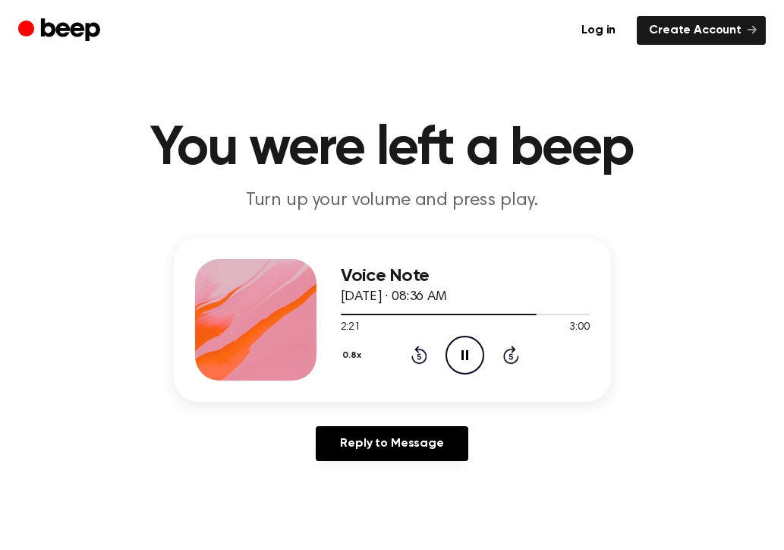
click at [464, 370] on icon "Pause Audio" at bounding box center [465, 354] width 39 height 39
click at [465, 372] on circle at bounding box center [464, 354] width 37 height 37
click at [465, 373] on circle at bounding box center [464, 354] width 37 height 37
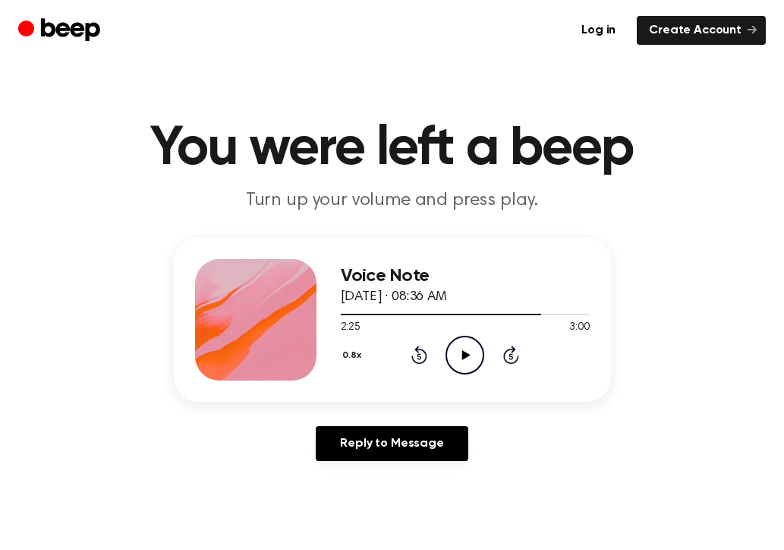
click at [465, 373] on div "Voice Note [DATE] · 08:36 AM 2:25 3:00 Your browser does not support the [objec…" at bounding box center [465, 319] width 249 height 121
click at [457, 361] on icon "Play Audio" at bounding box center [465, 354] width 39 height 39
click at [423, 356] on icon "Rewind 5 seconds" at bounding box center [419, 355] width 17 height 20
click at [453, 355] on icon "Pause Audio" at bounding box center [465, 354] width 39 height 39
click at [458, 351] on icon "Play Audio" at bounding box center [465, 354] width 39 height 39
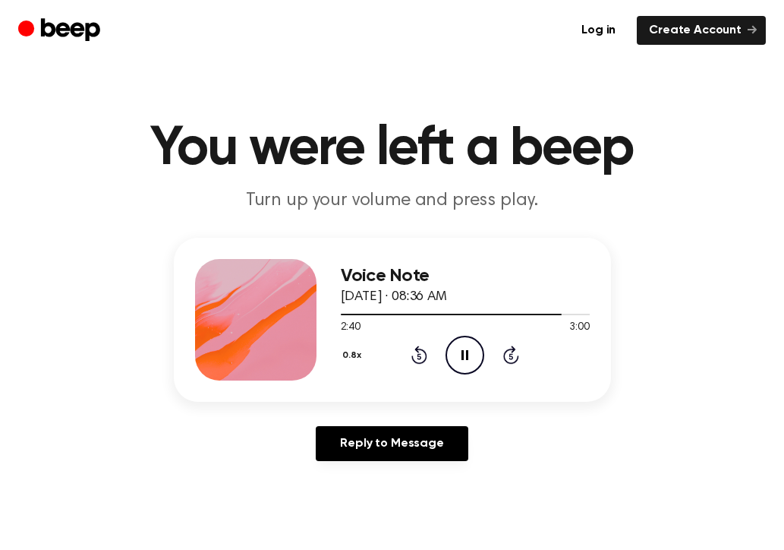
drag, startPoint x: 458, startPoint y: 351, endPoint x: 417, endPoint y: 351, distance: 40.2
click at [417, 351] on div "0.8x Rewind 5 seconds Pause Audio Skip 5 seconds" at bounding box center [465, 354] width 249 height 39
click at [417, 351] on icon at bounding box center [419, 354] width 16 height 18
click at [452, 355] on icon "Pause Audio" at bounding box center [465, 354] width 39 height 39
click at [453, 357] on icon "Play Audio" at bounding box center [465, 354] width 39 height 39
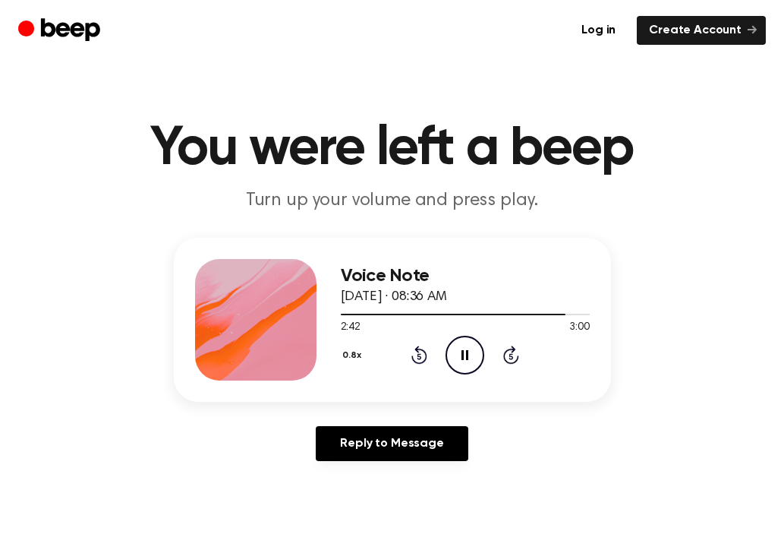
click at [454, 357] on icon "Pause Audio" at bounding box center [465, 354] width 39 height 39
click at [453, 356] on icon "Play Audio" at bounding box center [465, 354] width 39 height 39
click at [452, 357] on icon "Pause Audio" at bounding box center [465, 354] width 39 height 39
click at [452, 357] on icon "Play Audio" at bounding box center [465, 354] width 39 height 39
click at [452, 357] on icon "Pause Audio" at bounding box center [465, 354] width 39 height 39
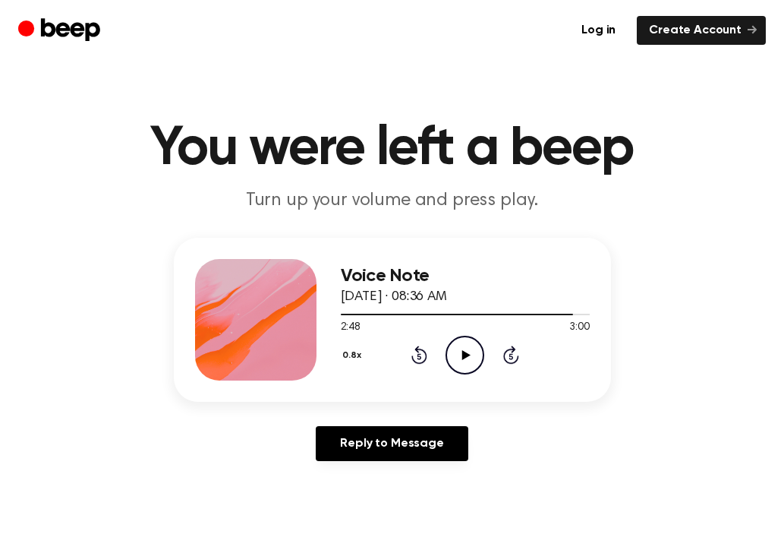
click at [452, 357] on icon "Play Audio" at bounding box center [465, 354] width 39 height 39
click at [452, 357] on icon "Pause Audio" at bounding box center [465, 354] width 39 height 39
click at [452, 357] on icon "Play Audio" at bounding box center [465, 354] width 39 height 39
click at [452, 357] on icon "Pause Audio" at bounding box center [465, 354] width 39 height 39
click at [452, 357] on icon "Play Audio" at bounding box center [465, 354] width 39 height 39
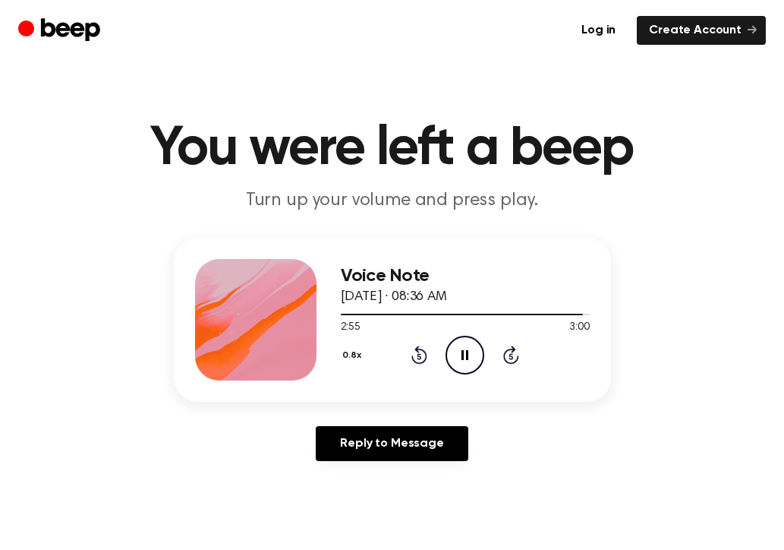
click at [452, 357] on icon "Pause Audio" at bounding box center [465, 354] width 39 height 39
click at [452, 357] on icon "Play Audio" at bounding box center [465, 354] width 39 height 39
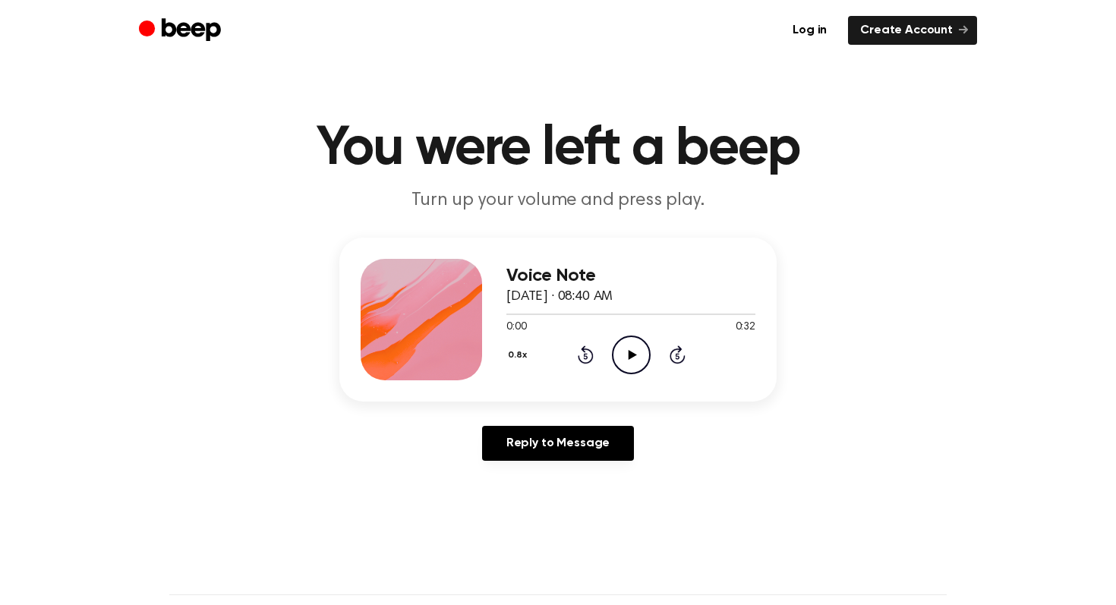
click at [614, 346] on icon "Play Audio" at bounding box center [631, 354] width 39 height 39
click at [639, 353] on icon "Pause Audio" at bounding box center [631, 354] width 39 height 39
click at [581, 353] on icon "Rewind 5 seconds" at bounding box center [585, 355] width 17 height 20
click at [637, 352] on icon "Play Audio" at bounding box center [631, 354] width 39 height 39
click at [637, 353] on icon "Pause Audio" at bounding box center [631, 354] width 39 height 39
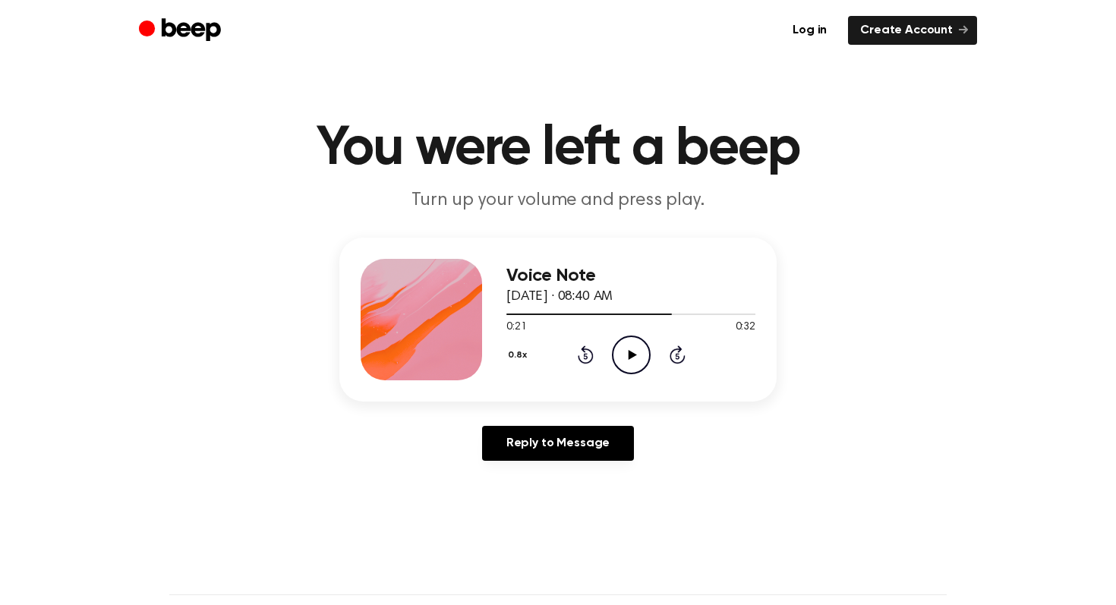
click at [637, 353] on icon "Play Audio" at bounding box center [631, 354] width 39 height 39
click at [637, 353] on icon "Pause Audio" at bounding box center [631, 354] width 39 height 39
click at [619, 361] on icon "Play Audio" at bounding box center [631, 354] width 39 height 39
click at [583, 354] on icon at bounding box center [585, 357] width 4 height 6
click at [590, 354] on icon "Rewind 5 seconds" at bounding box center [585, 355] width 17 height 20
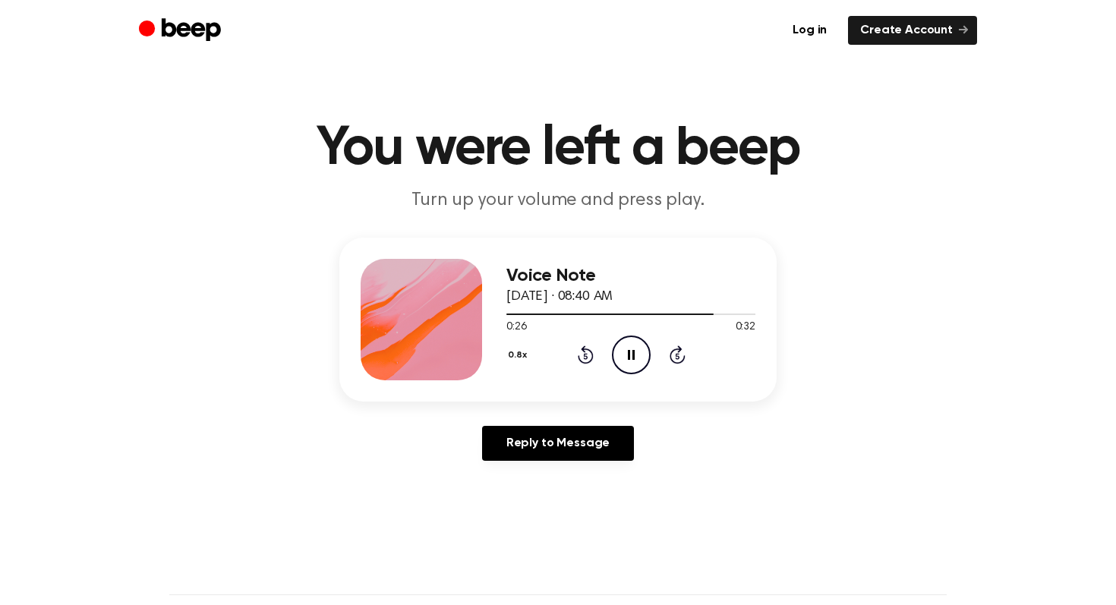
click at [613, 354] on circle at bounding box center [631, 354] width 37 height 37
click at [584, 359] on icon "Rewind 5 seconds" at bounding box center [585, 355] width 17 height 20
click at [587, 362] on icon at bounding box center [586, 354] width 16 height 18
click at [616, 361] on icon "Play Audio" at bounding box center [631, 354] width 39 height 39
click at [613, 360] on circle at bounding box center [631, 354] width 37 height 37
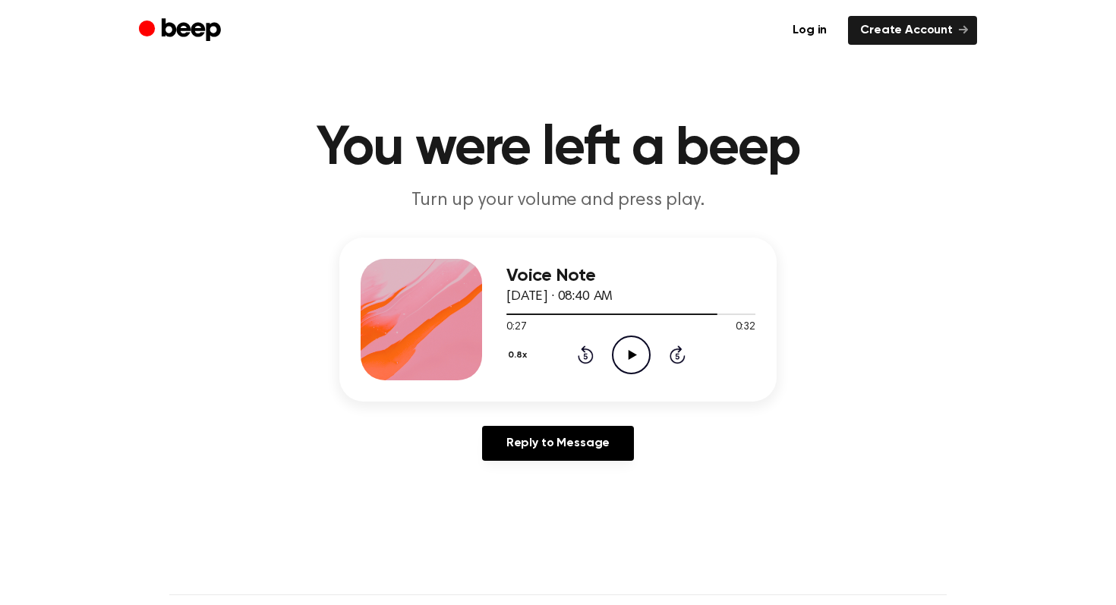
click at [580, 360] on icon at bounding box center [586, 354] width 16 height 18
click at [633, 357] on icon "Play Audio" at bounding box center [631, 354] width 39 height 39
click at [633, 357] on icon at bounding box center [631, 355] width 7 height 10
